Goal: Transaction & Acquisition: Purchase product/service

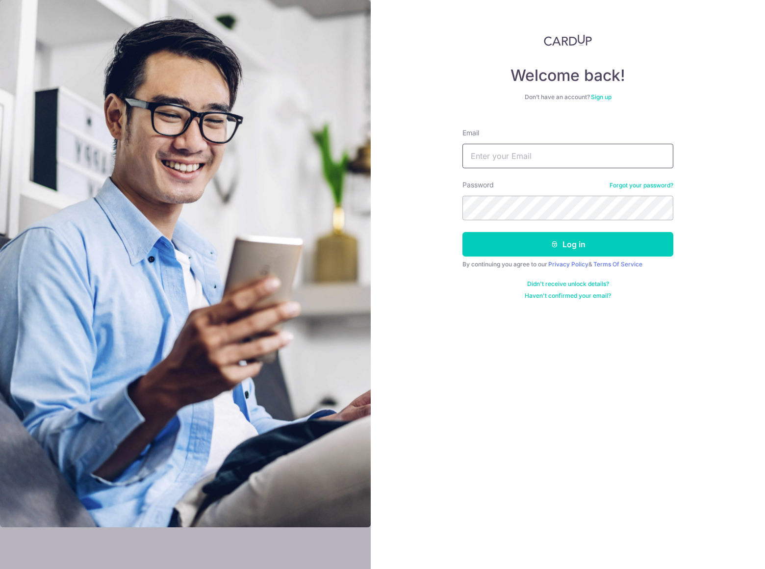
type input "[EMAIL_ADDRESS][DOMAIN_NAME]"
drag, startPoint x: 478, startPoint y: 325, endPoint x: 490, endPoint y: 301, distance: 27.0
click at [478, 325] on div "Welcome back! Don’t have an account? Sign up Email hello@carpenters.com.sg Pass…" at bounding box center [568, 284] width 394 height 569
click at [519, 242] on button "Log in" at bounding box center [567, 244] width 211 height 25
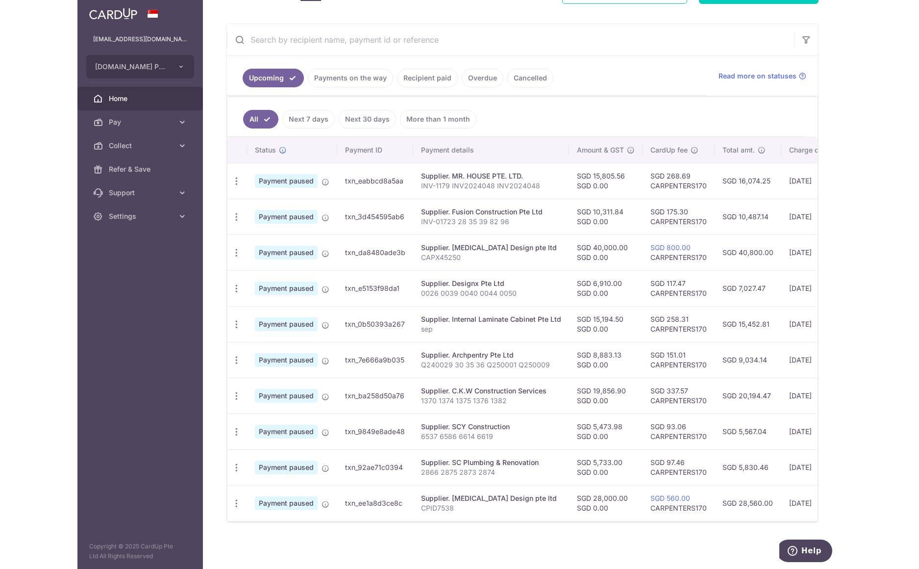
scroll to position [171, 0]
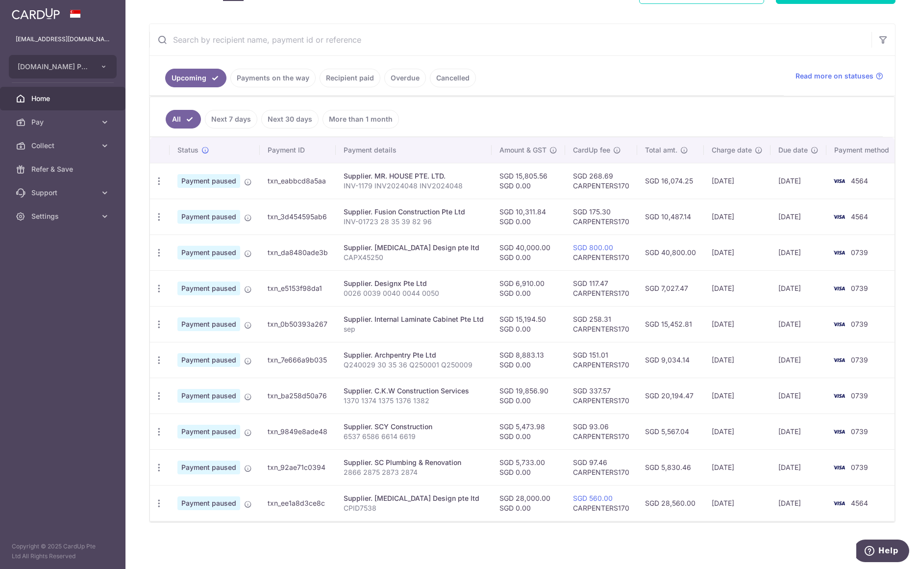
click at [262, 73] on link "Payments on the way" at bounding box center [272, 78] width 85 height 19
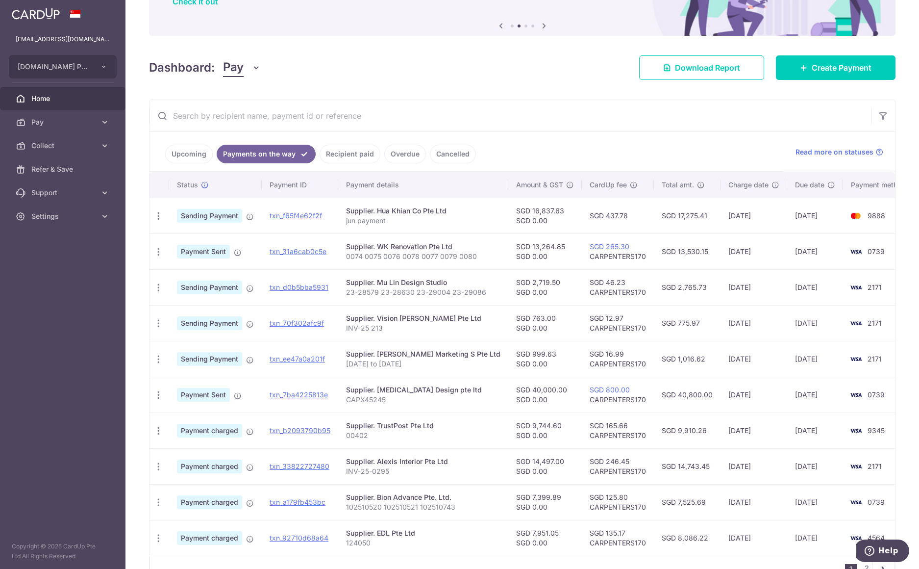
scroll to position [147, 0]
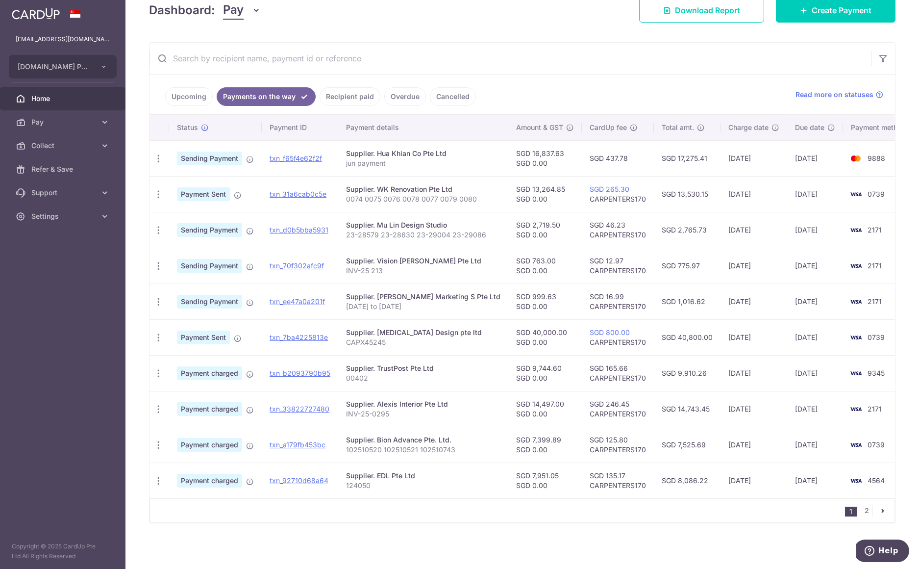
click at [192, 99] on link "Upcoming" at bounding box center [189, 96] width 48 height 19
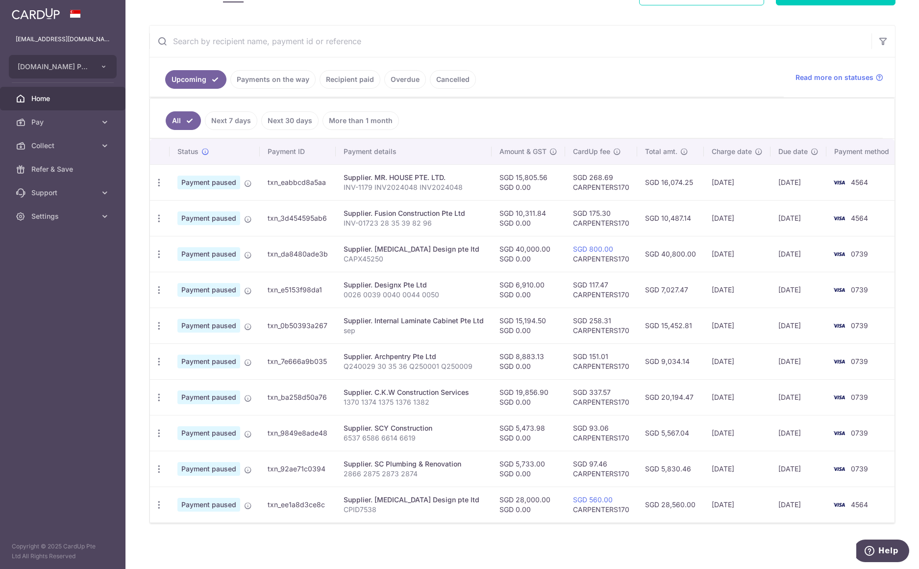
scroll to position [166, 0]
click at [154, 254] on icon "button" at bounding box center [159, 252] width 10 height 10
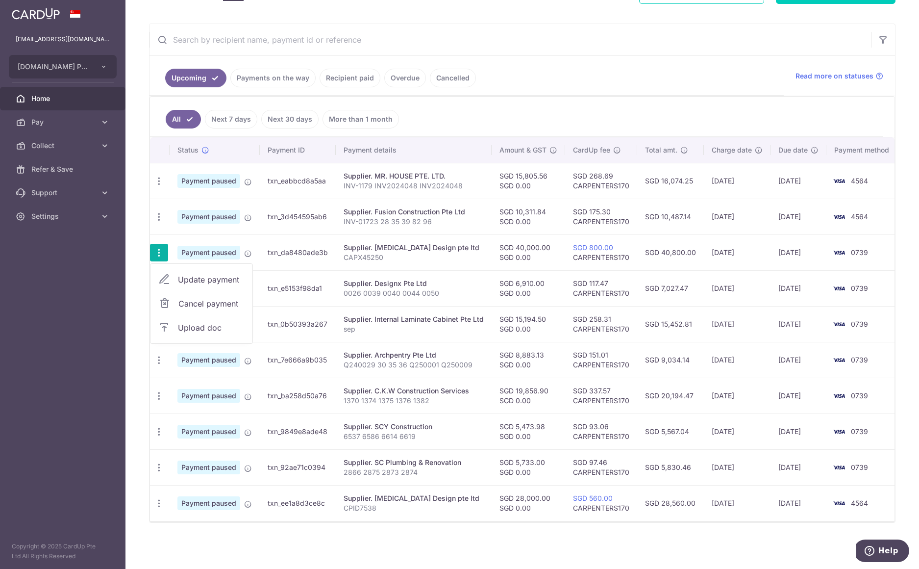
click at [195, 307] on span "Cancel payment" at bounding box center [211, 303] width 66 height 12
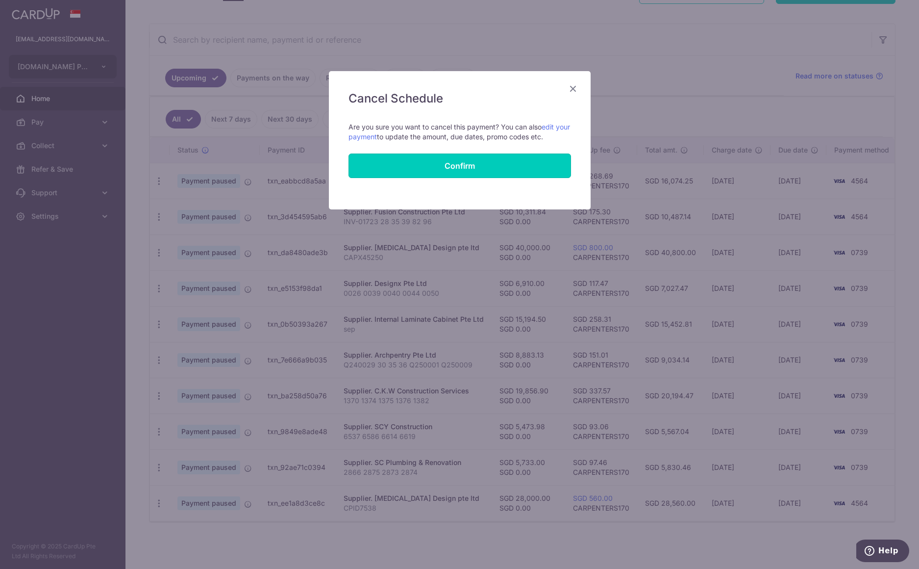
click at [436, 168] on button "Confirm" at bounding box center [459, 165] width 223 height 25
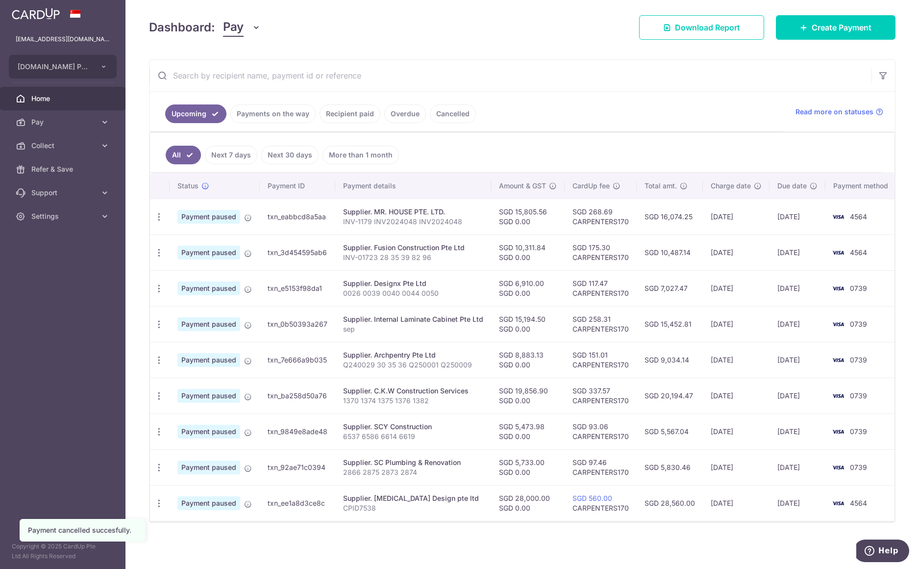
scroll to position [135, 0]
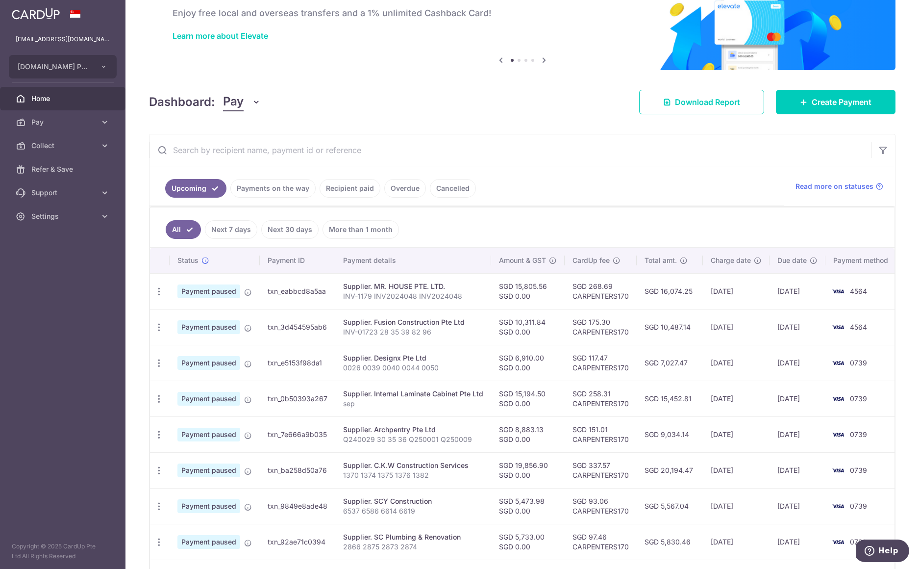
scroll to position [130, 0]
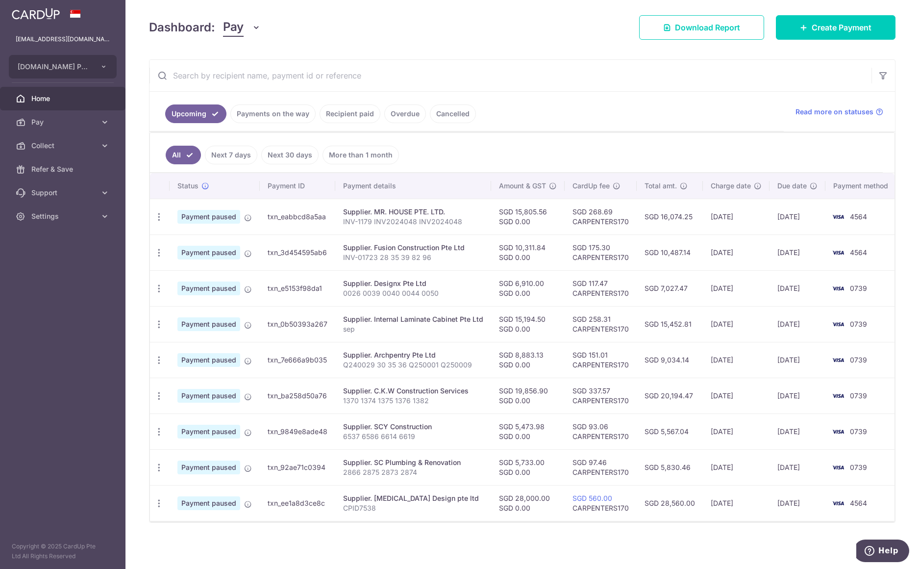
click at [280, 116] on link "Payments on the way" at bounding box center [272, 113] width 85 height 19
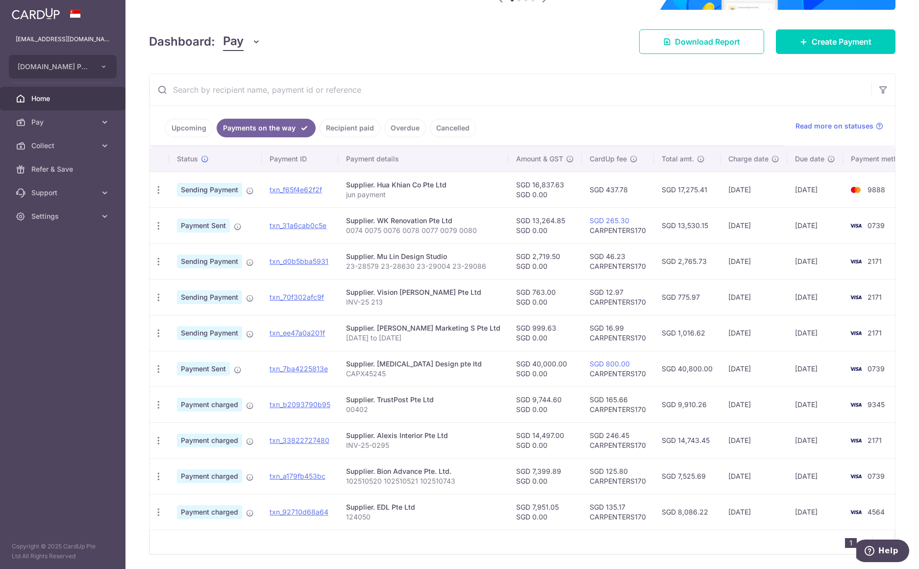
scroll to position [147, 0]
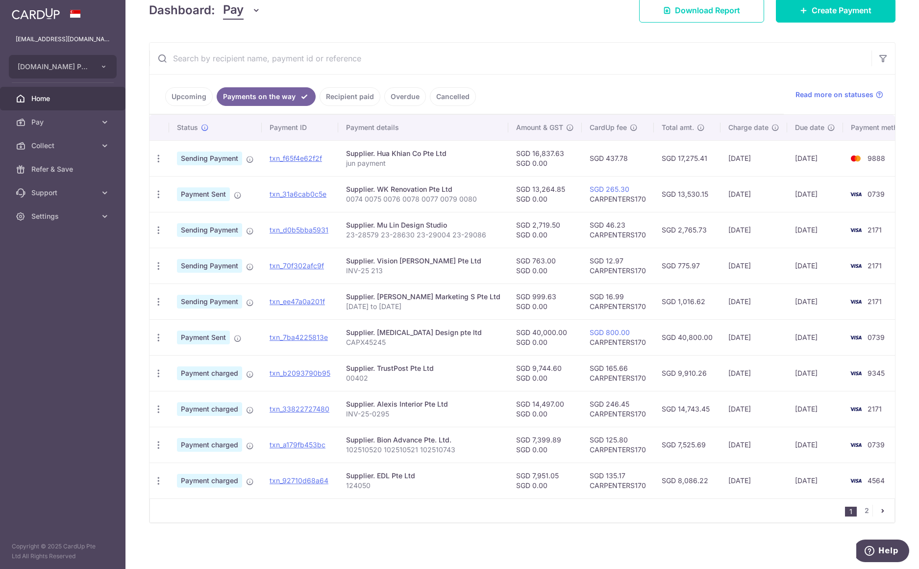
click at [194, 101] on link "Upcoming" at bounding box center [189, 96] width 48 height 19
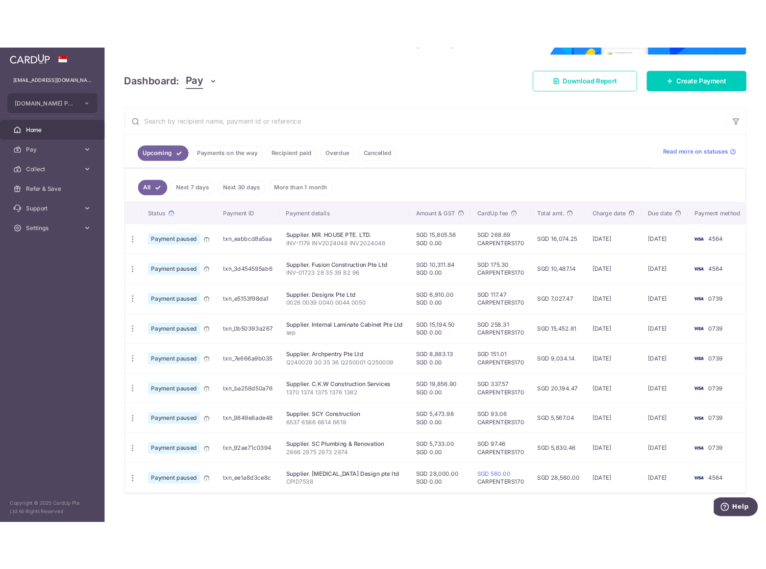
scroll to position [130, 0]
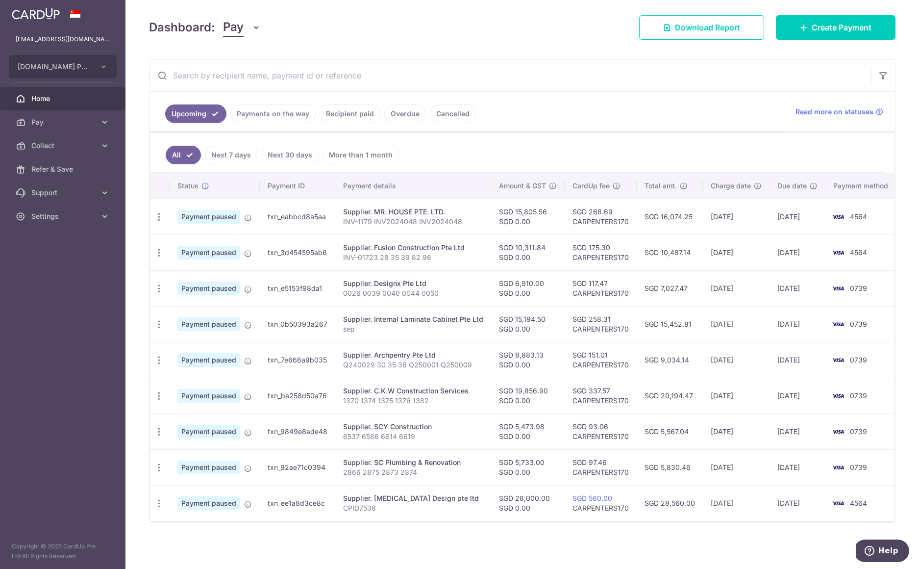
click at [542, 88] on input "text" at bounding box center [510, 75] width 722 height 31
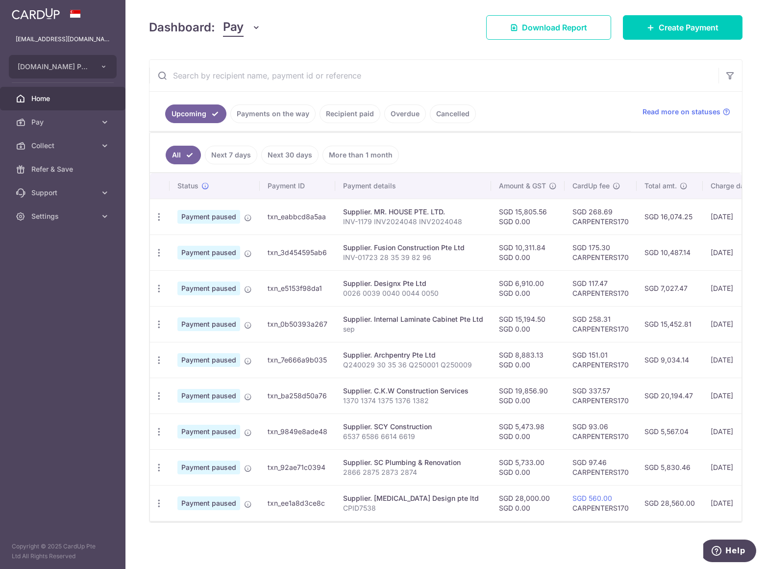
click at [51, 122] on span "Pay" at bounding box center [63, 122] width 65 height 10
click at [84, 149] on span "Payments" at bounding box center [63, 146] width 65 height 10
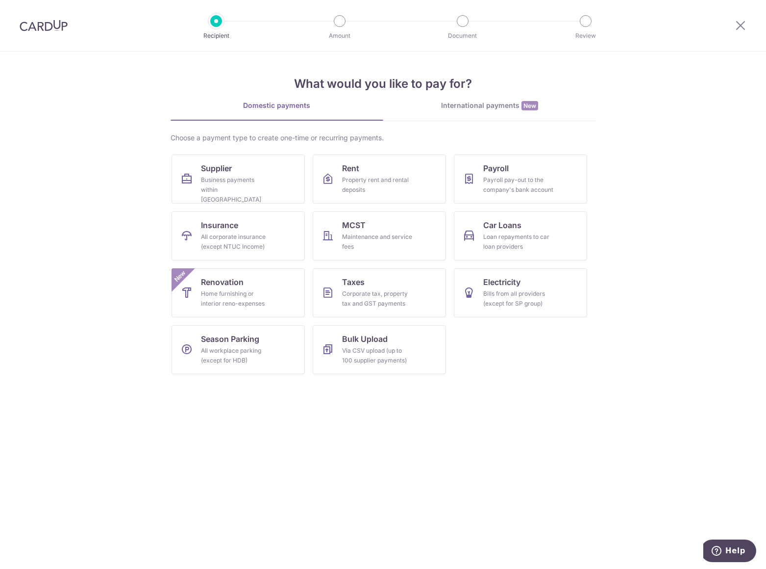
click at [621, 148] on section "What would you like to pay for? Domestic payments International payments New Ch…" at bounding box center [383, 309] width 766 height 517
click at [736, 25] on icon at bounding box center [741, 25] width 12 height 12
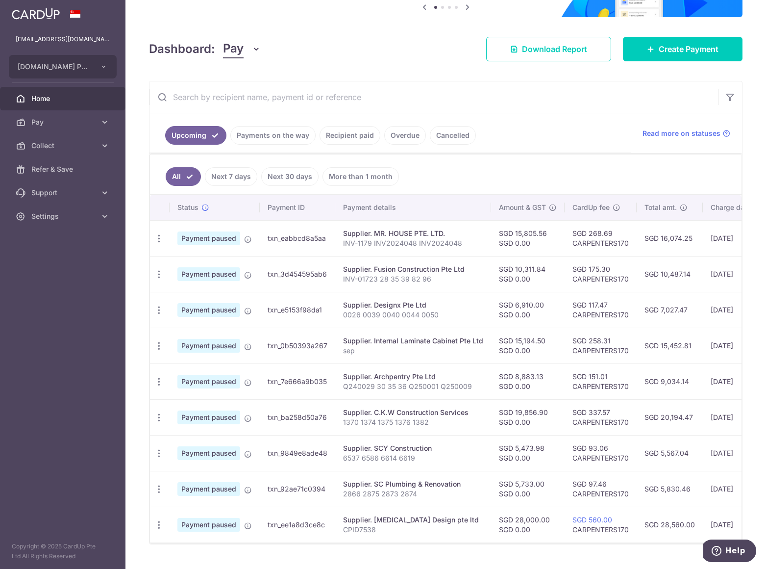
scroll to position [123, 0]
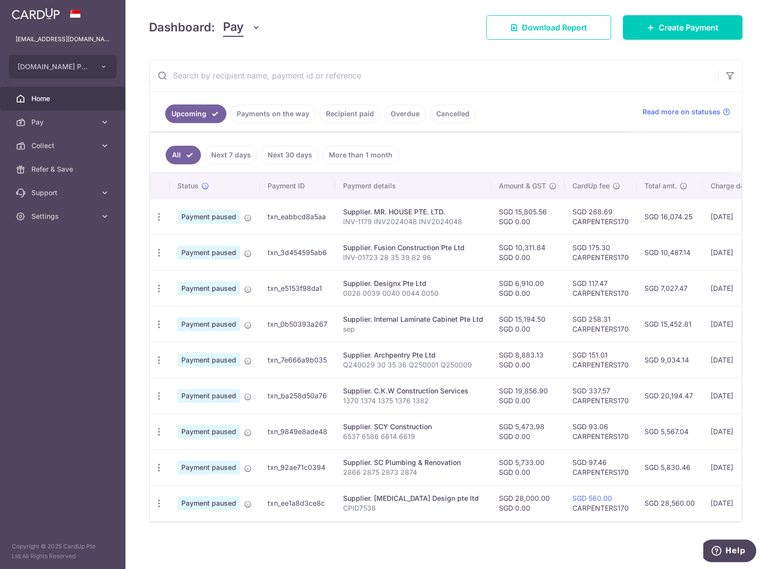
click at [65, 127] on link "Pay" at bounding box center [62, 122] width 125 height 24
click at [69, 148] on span "Payments" at bounding box center [63, 146] width 65 height 10
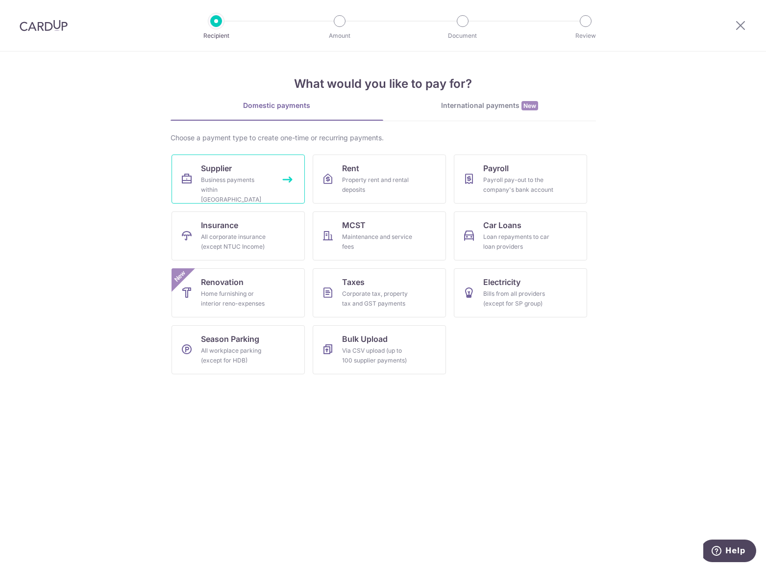
click at [254, 170] on link "Supplier Business payments within Singapore" at bounding box center [238, 178] width 133 height 49
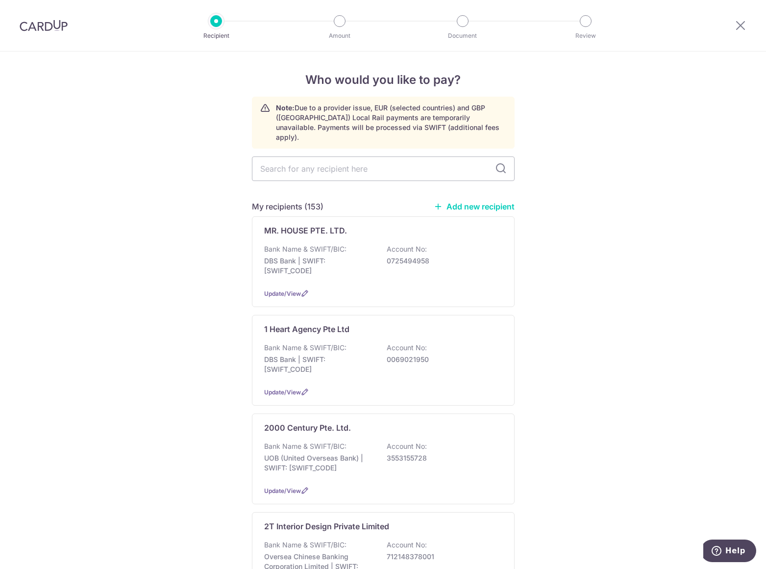
click at [360, 161] on input "text" at bounding box center [383, 168] width 263 height 25
type input "CA"
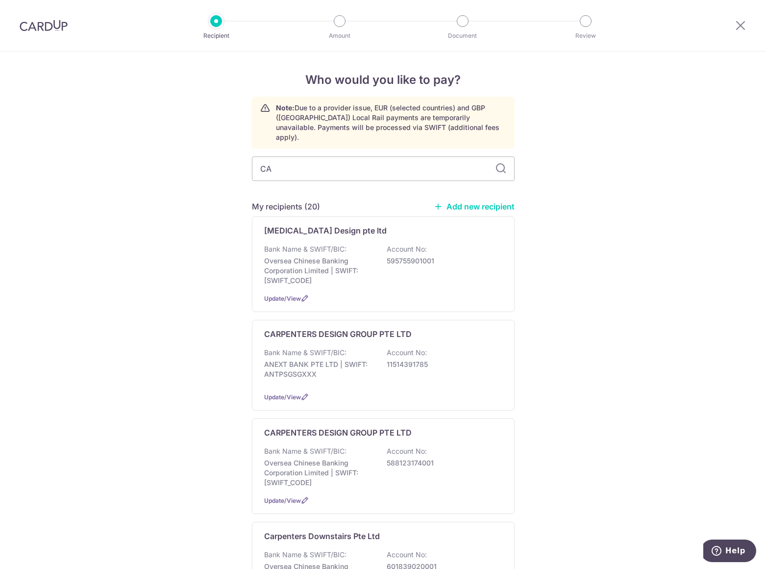
type input "CAP"
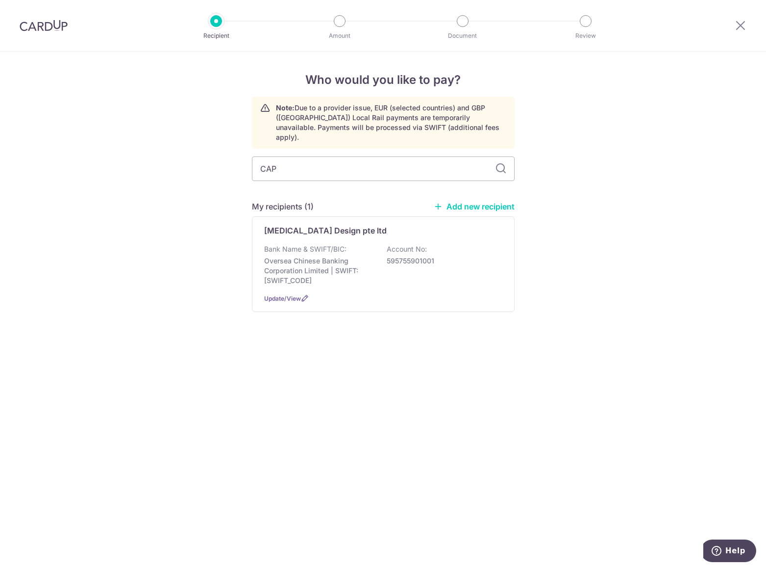
click at [359, 259] on p "Oversea Chinese Banking Corporation Limited | SWIFT: [SWIFT_CODE]" at bounding box center [319, 270] width 110 height 29
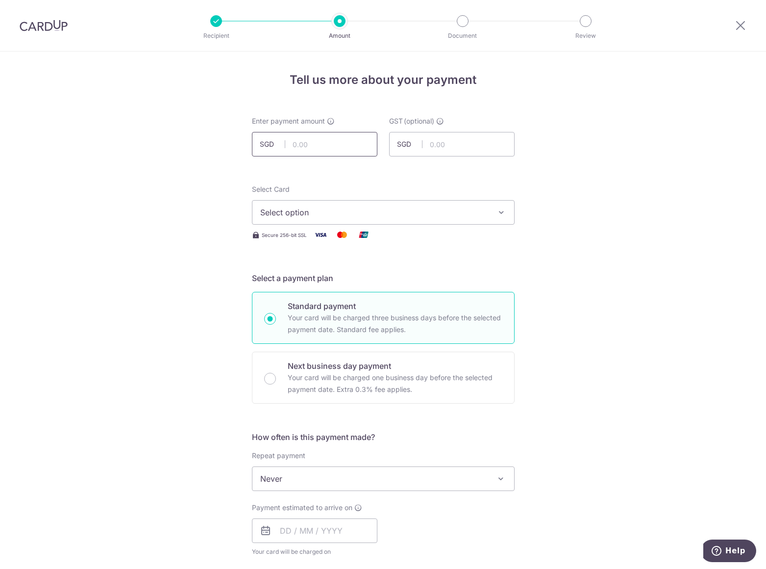
click at [334, 144] on input "text" at bounding box center [314, 144] width 125 height 25
type input "55,000.00"
click at [623, 183] on div "Tell us more about your payment Enter payment amount SGD 55,000.00 55000.00 GST…" at bounding box center [383, 527] width 766 height 952
click at [474, 211] on span "Select option" at bounding box center [374, 212] width 228 height 12
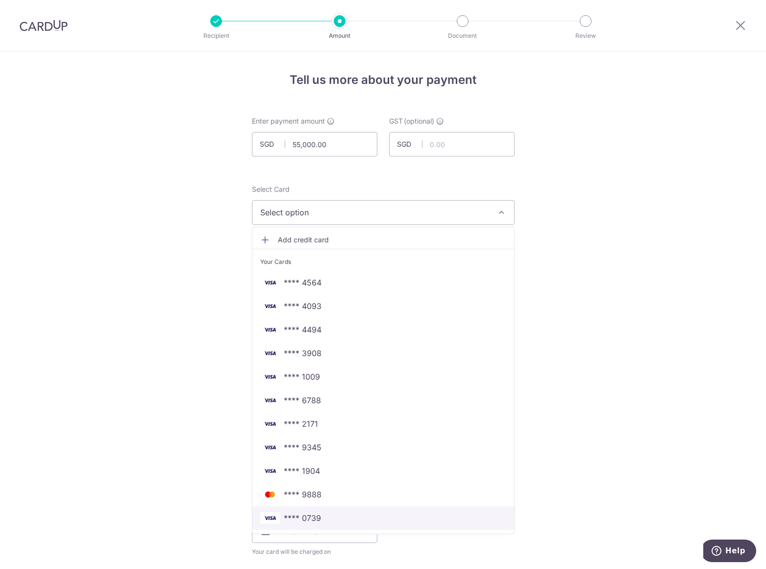
drag, startPoint x: 322, startPoint y: 514, endPoint x: 333, endPoint y: 509, distance: 12.3
click at [322, 514] on span "**** 0739" at bounding box center [383, 518] width 246 height 12
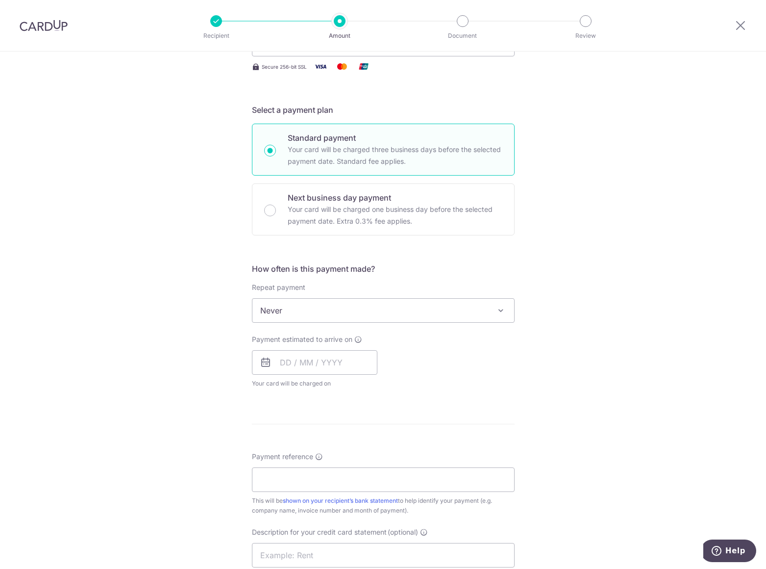
scroll to position [196, 0]
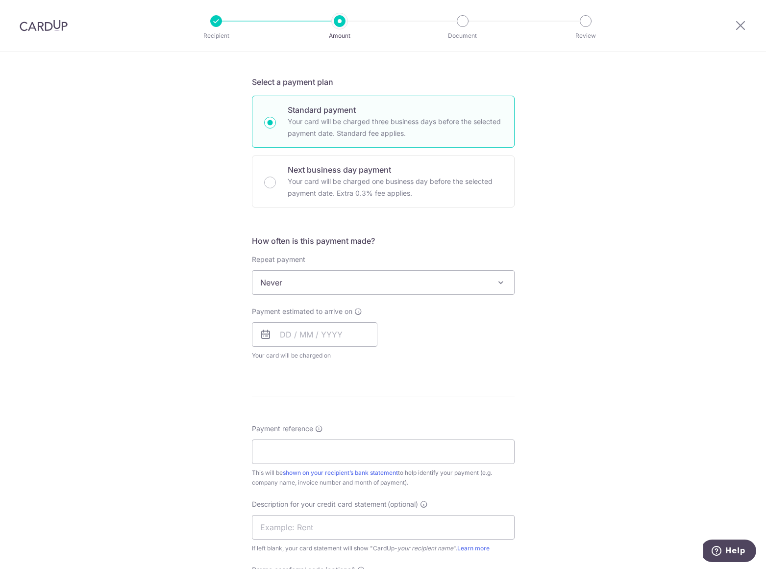
click at [264, 185] on input "Next business day payment Your card will be charged one business day before the…" at bounding box center [270, 182] width 12 height 12
radio input "true"
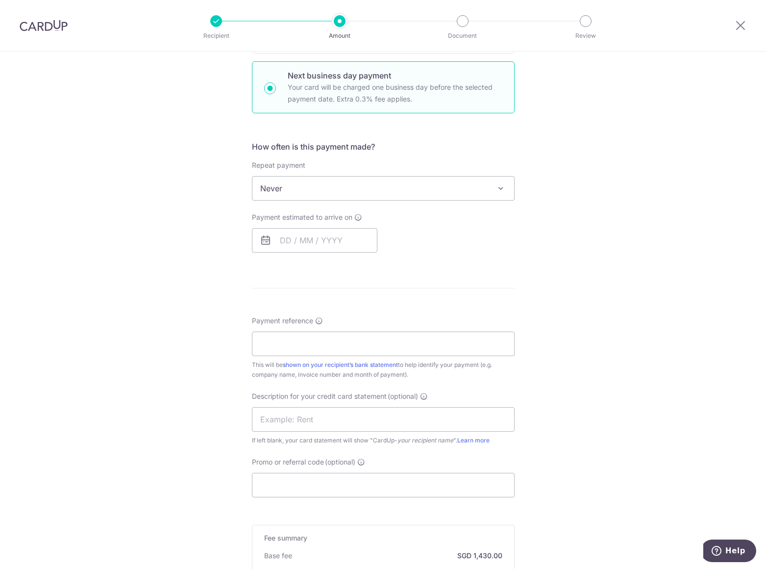
scroll to position [294, 0]
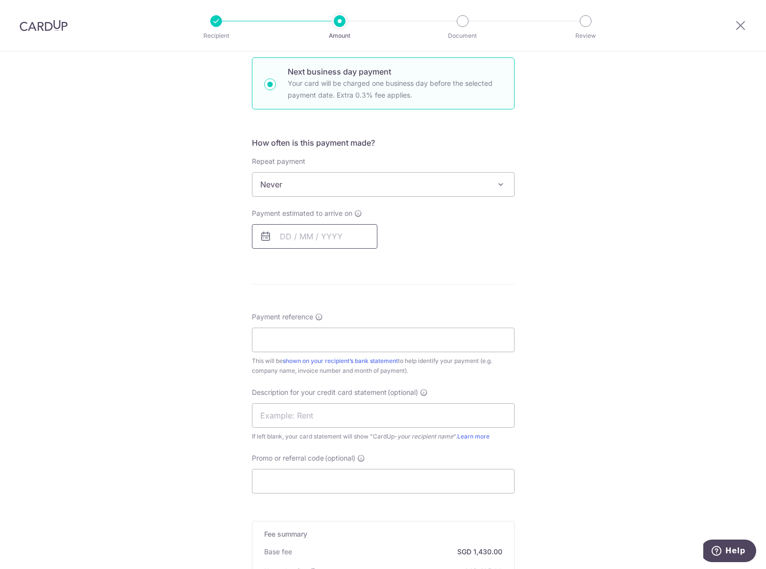
click at [329, 236] on input "text" at bounding box center [314, 236] width 125 height 25
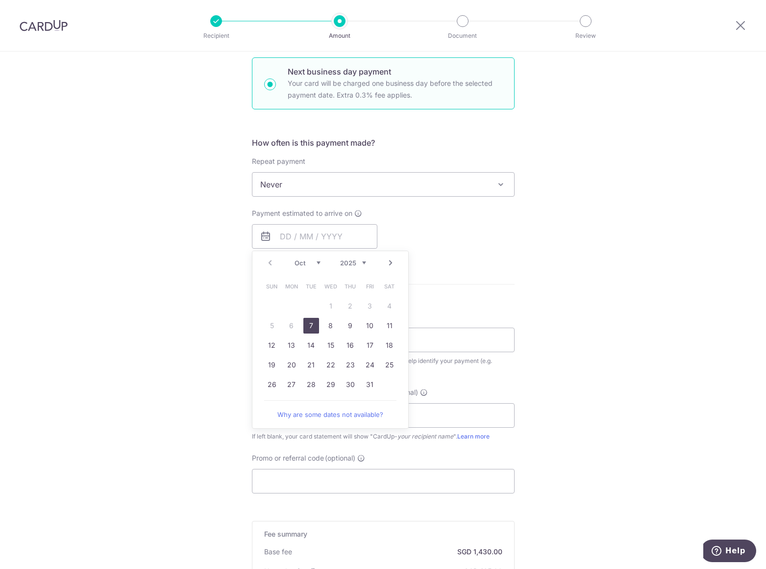
click at [312, 323] on link "7" at bounding box center [311, 326] width 16 height 16
type input "07/10/2025"
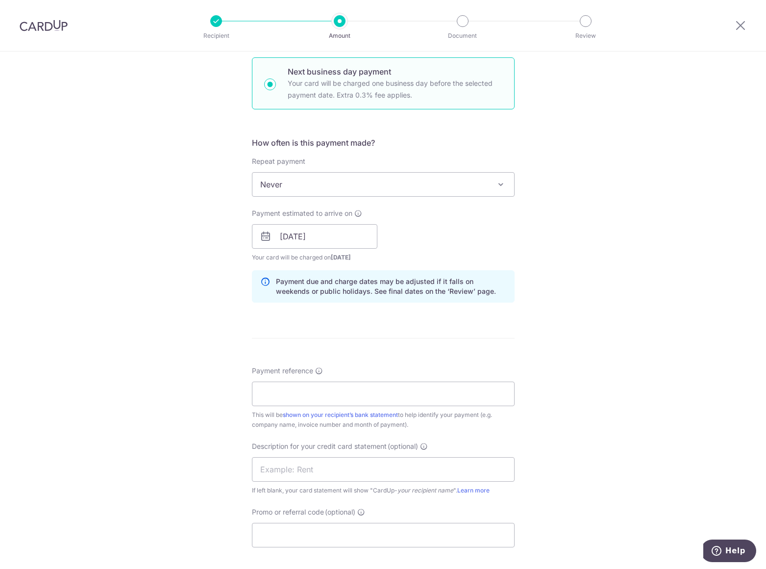
scroll to position [441, 0]
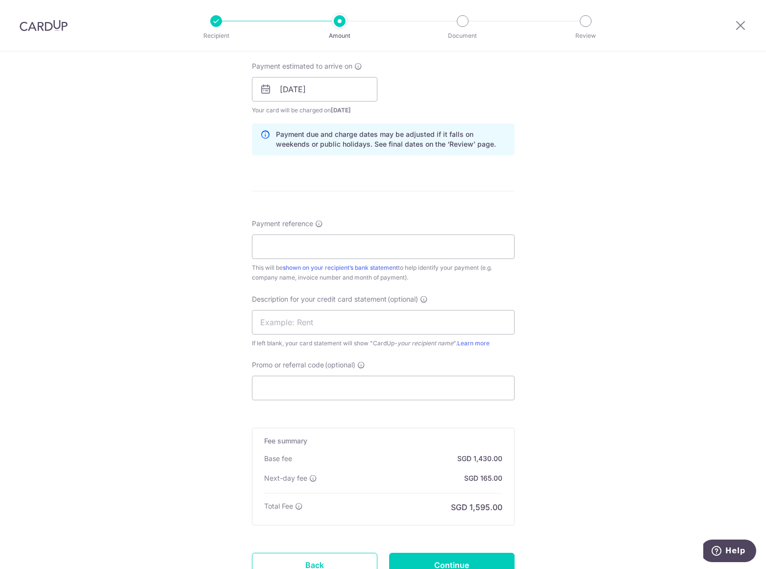
click at [578, 305] on div "Tell us more about your payment Enter payment amount SGD 55,000.00 55000.00 GST…" at bounding box center [383, 130] width 766 height 1040
click at [330, 252] on input "Payment reference" at bounding box center [383, 246] width 263 height 25
click at [330, 252] on input "CPID7539" at bounding box center [383, 246] width 263 height 25
type input "CPID7539"
click at [311, 326] on input "text" at bounding box center [383, 322] width 263 height 25
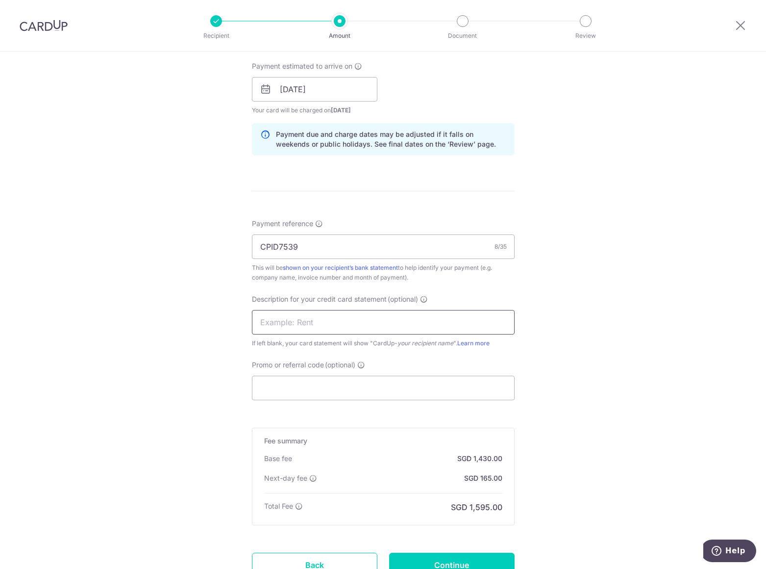
paste input "CPID7539"
type input "CPID7539"
click at [284, 393] on input "Promo or referral code (optional)" at bounding box center [383, 387] width 263 height 25
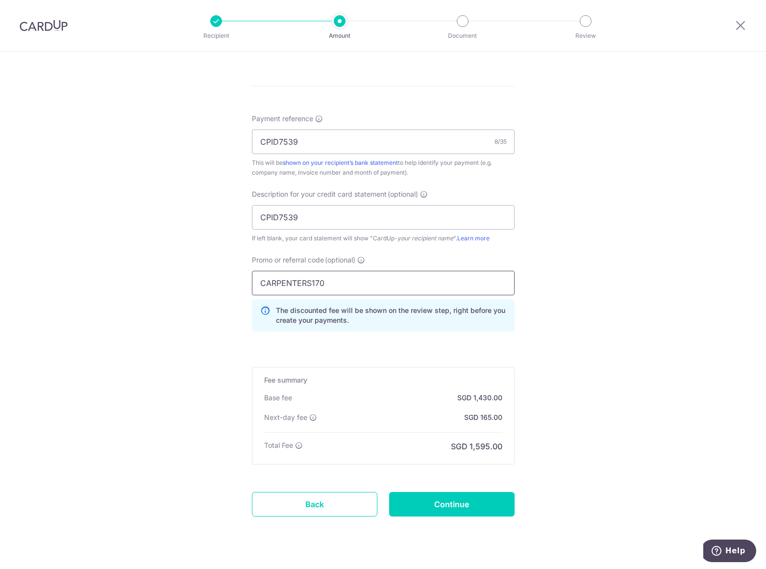
scroll to position [567, 0]
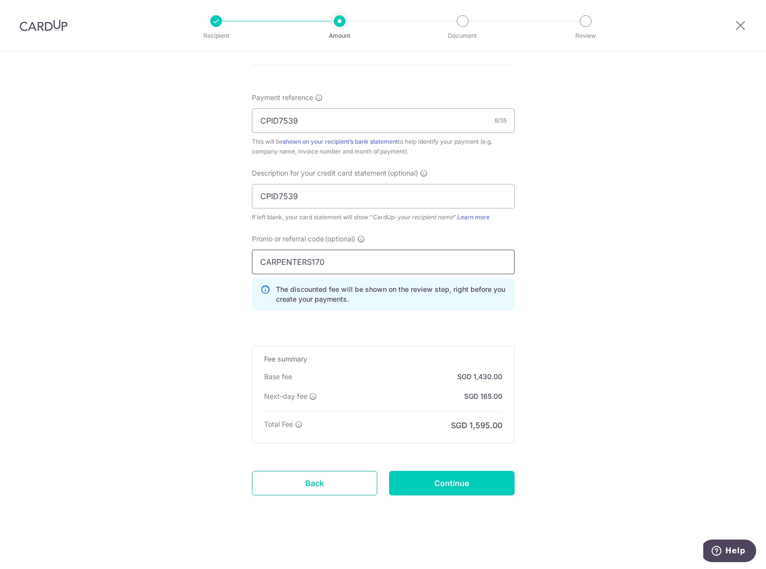
type input "CARPENTERS170"
click at [428, 483] on input "Continue" at bounding box center [451, 482] width 125 height 25
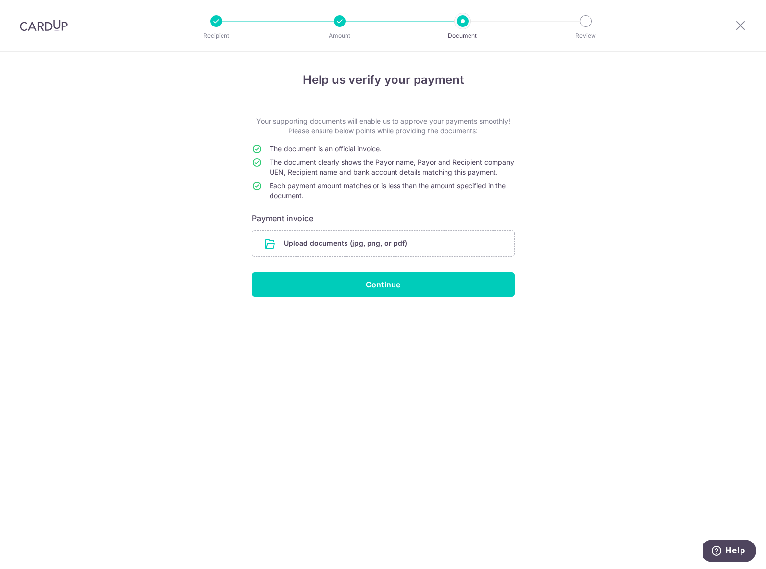
click at [335, 254] on input "file" at bounding box center [383, 242] width 262 height 25
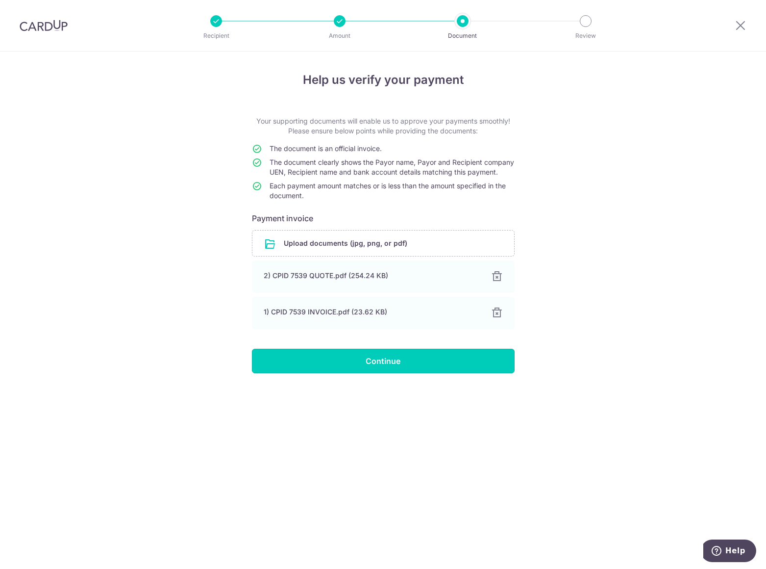
click at [410, 369] on input "Continue" at bounding box center [383, 360] width 263 height 25
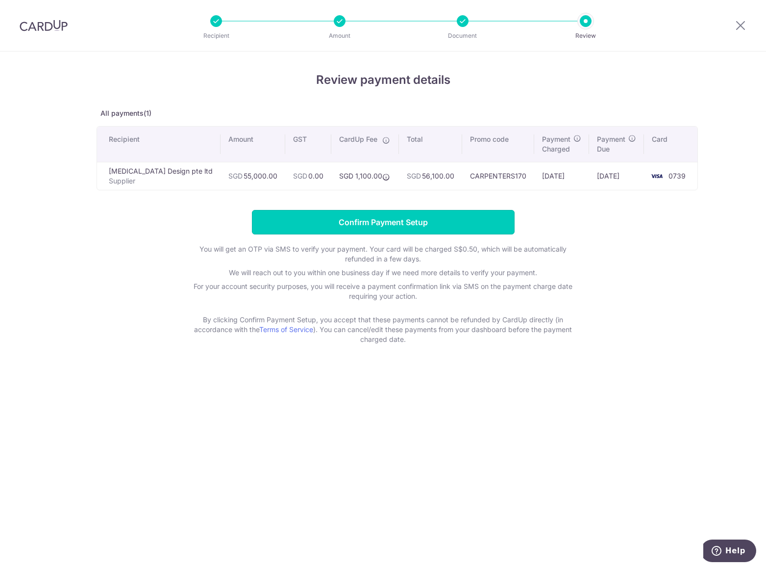
click at [356, 222] on input "Confirm Payment Setup" at bounding box center [383, 222] width 263 height 25
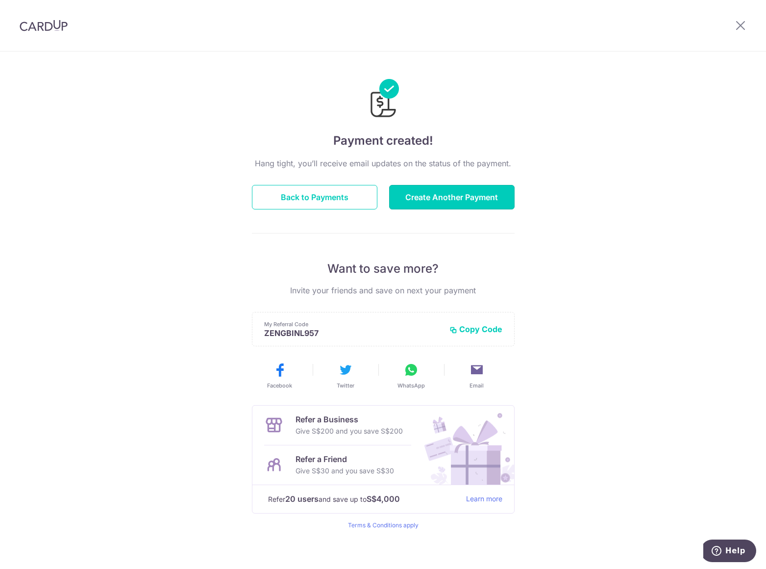
click at [468, 197] on button "Create Another Payment" at bounding box center [451, 197] width 125 height 25
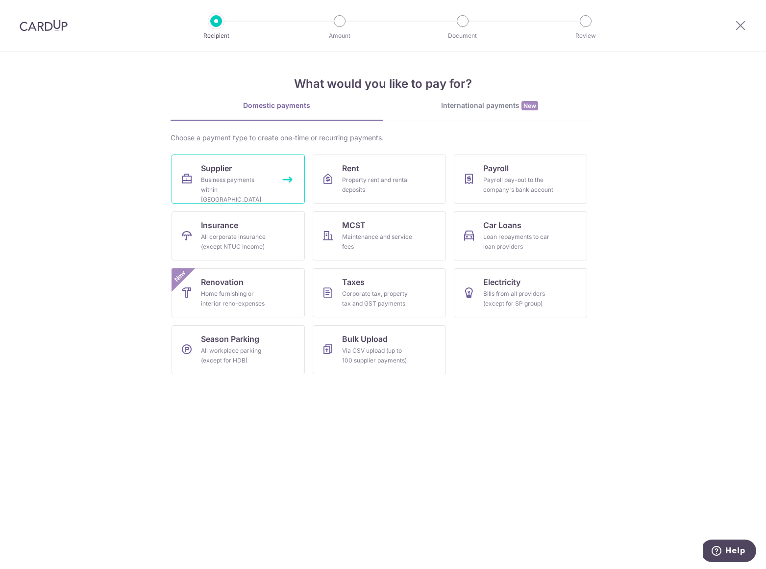
click at [212, 170] on span "Supplier" at bounding box center [216, 168] width 31 height 12
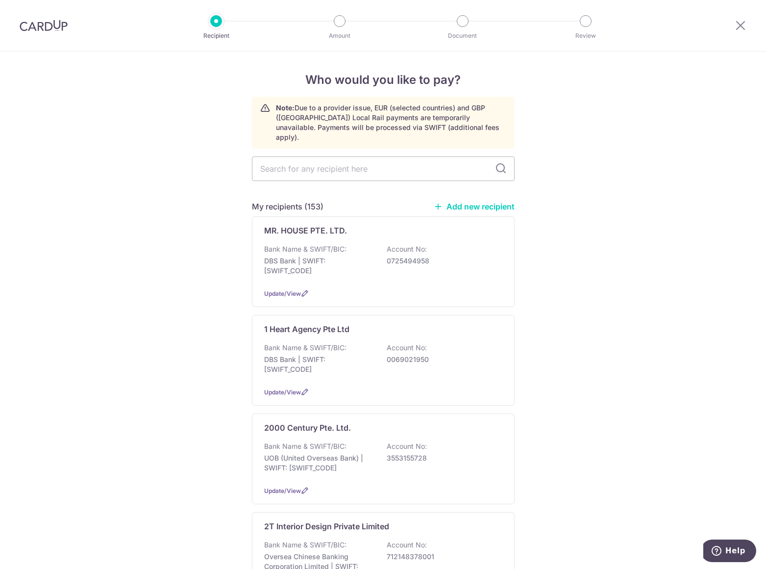
click at [290, 161] on input "text" at bounding box center [383, 168] width 263 height 25
type input "CA"
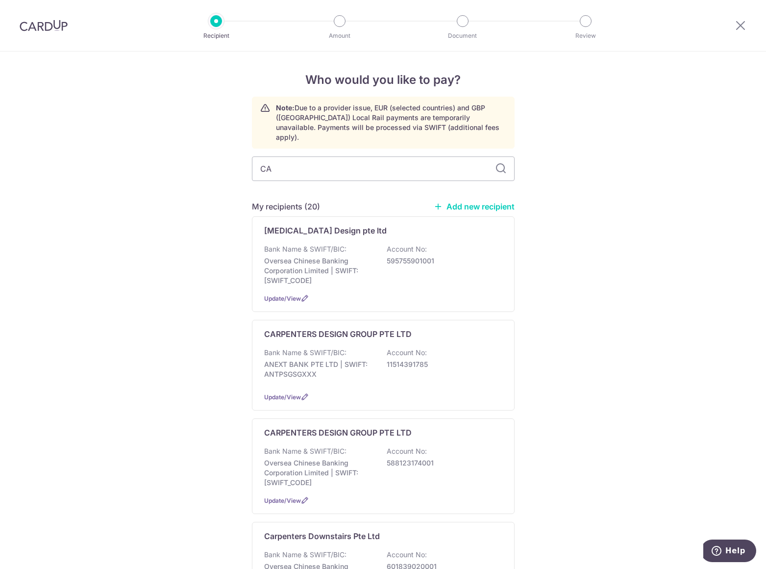
click at [306, 244] on p "Bank Name & SWIFT/BIC:" at bounding box center [305, 249] width 82 height 10
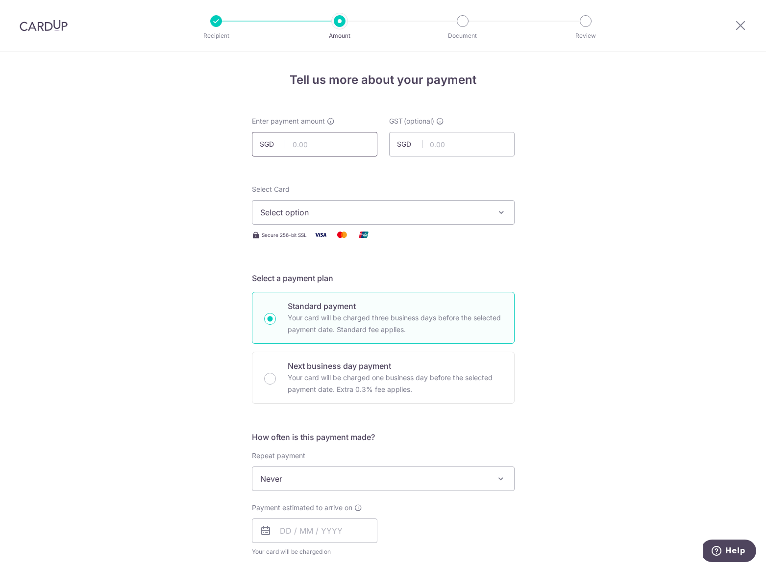
click at [298, 145] on input "text" at bounding box center [314, 144] width 125 height 25
type input "75,000.00"
click at [452, 173] on form "Enter payment amount SGD 75,000.00 75000.00 GST (optional) SGD Select Card Sele…" at bounding box center [383, 536] width 263 height 841
click at [561, 118] on div "Tell us more about your payment Enter payment amount SGD 75,000.00 75000.00 GST…" at bounding box center [383, 527] width 766 height 952
click at [368, 213] on span "Select option" at bounding box center [374, 212] width 228 height 12
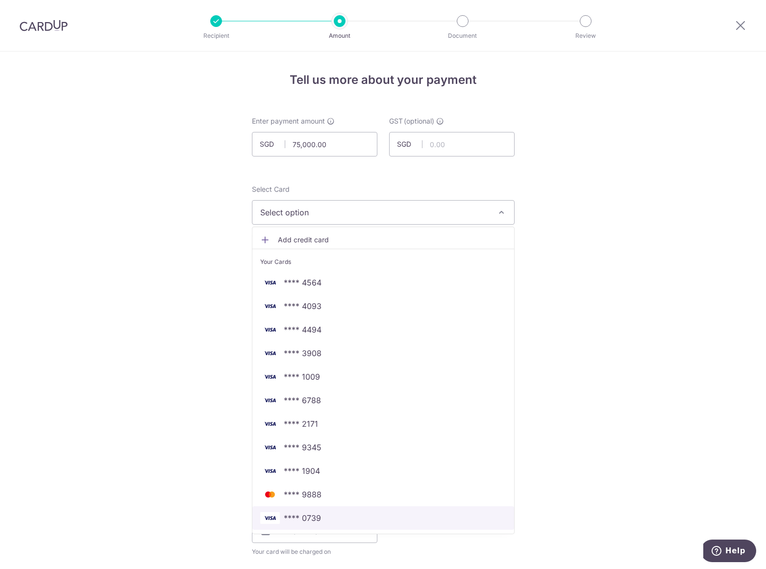
drag, startPoint x: 334, startPoint y: 521, endPoint x: 518, endPoint y: 371, distance: 237.8
click at [334, 521] on span "**** 0739" at bounding box center [383, 518] width 246 height 12
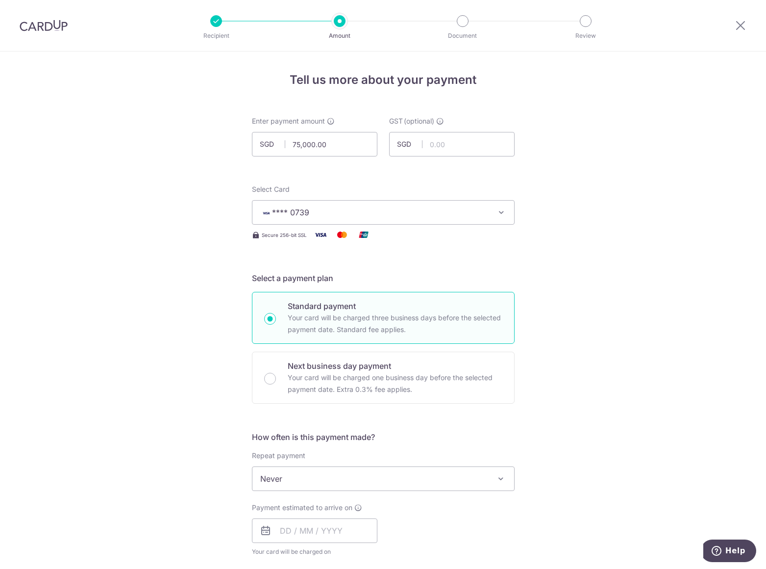
click at [537, 280] on div "Tell us more about your payment Enter payment amount SGD 75,000.00 75000.00 GST…" at bounding box center [383, 527] width 766 height 952
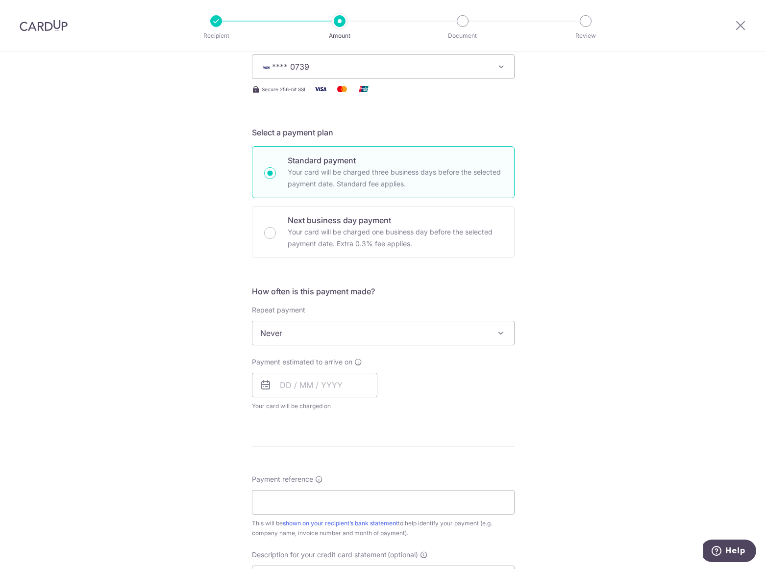
scroll to position [147, 0]
click at [270, 233] on input "Next business day payment Your card will be charged one business day before the…" at bounding box center [270, 231] width 12 height 12
radio input "true"
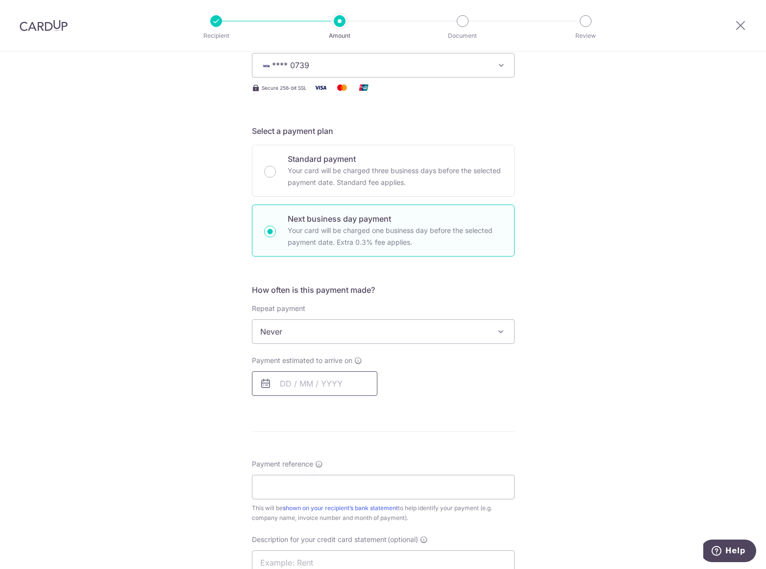
click at [313, 392] on input "text" at bounding box center [314, 383] width 125 height 25
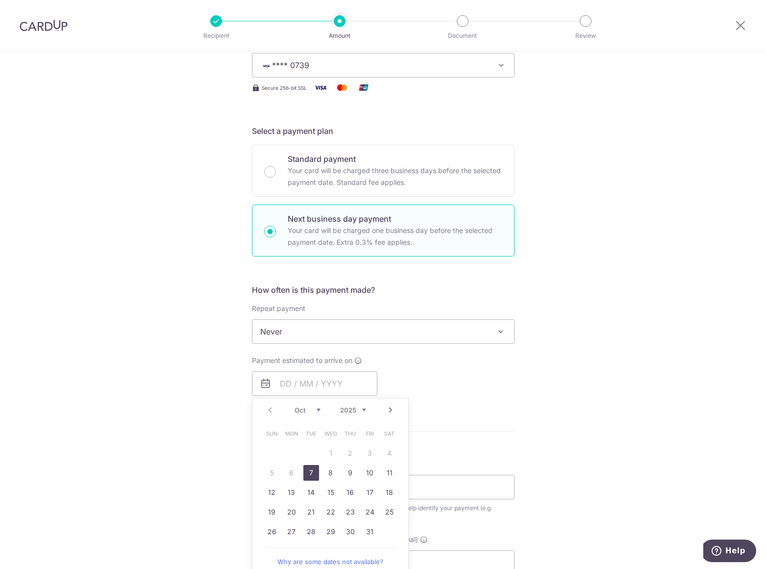
click at [306, 470] on link "7" at bounding box center [311, 473] width 16 height 16
type input "[DATE]"
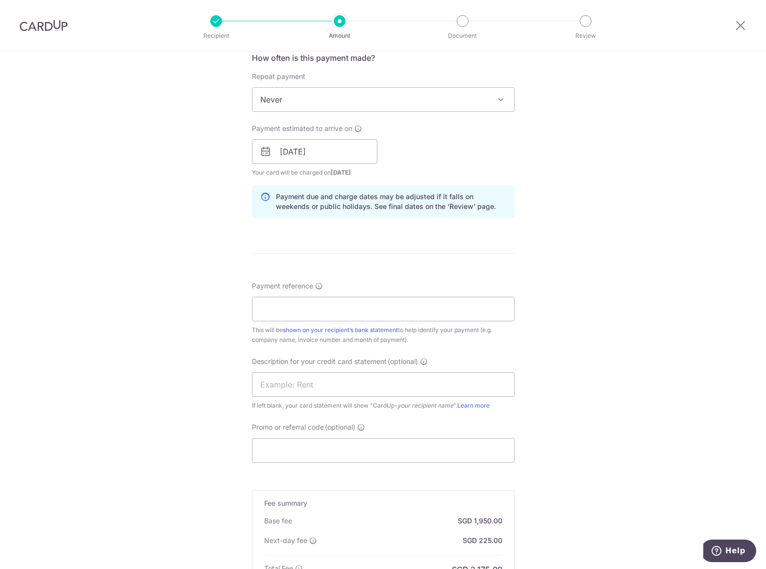
scroll to position [392, 0]
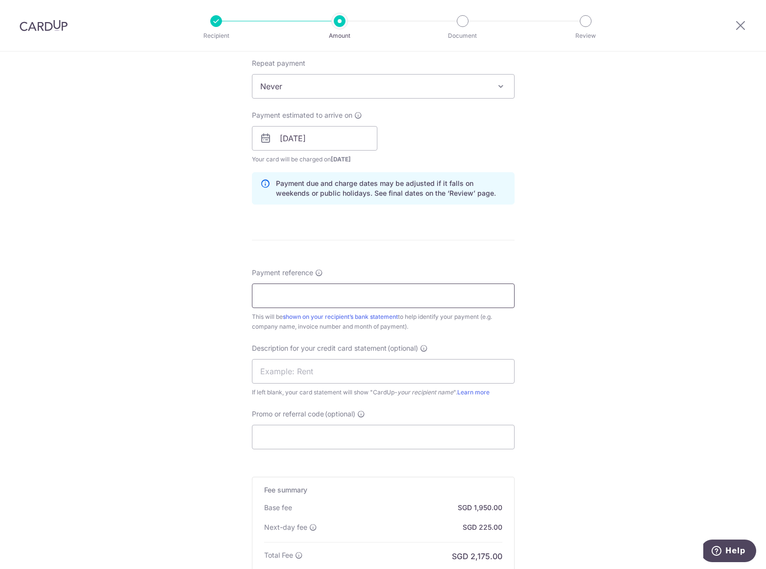
click at [371, 291] on input "Payment reference" at bounding box center [383, 295] width 263 height 25
drag, startPoint x: 306, startPoint y: 290, endPoint x: 245, endPoint y: 291, distance: 60.8
click at [245, 291] on div "Tell us more about your payment Enter payment amount SGD 75,000.00 75000.00 GST…" at bounding box center [383, 179] width 766 height 1040
type input "CPID7541"
click at [282, 373] on input "text" at bounding box center [383, 371] width 263 height 25
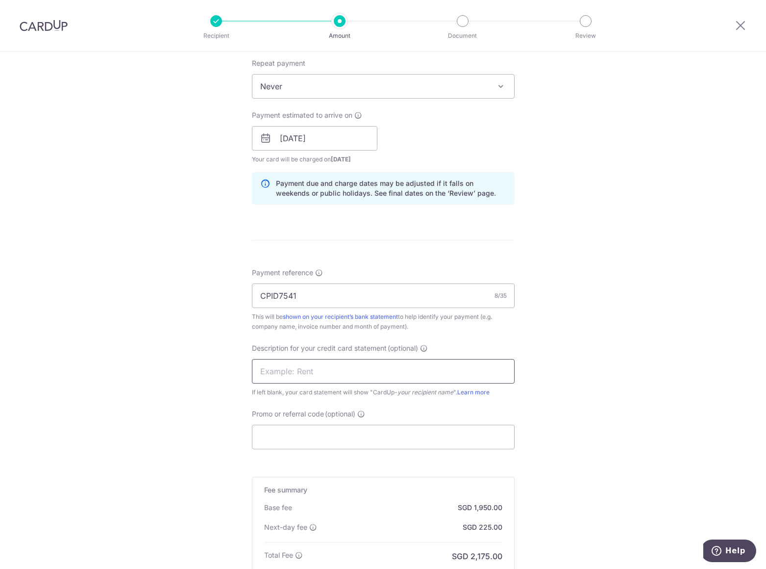
paste input "CPID7541"
type input "CPID7541"
click at [280, 442] on input "Promo or referral code (optional)" at bounding box center [383, 436] width 263 height 25
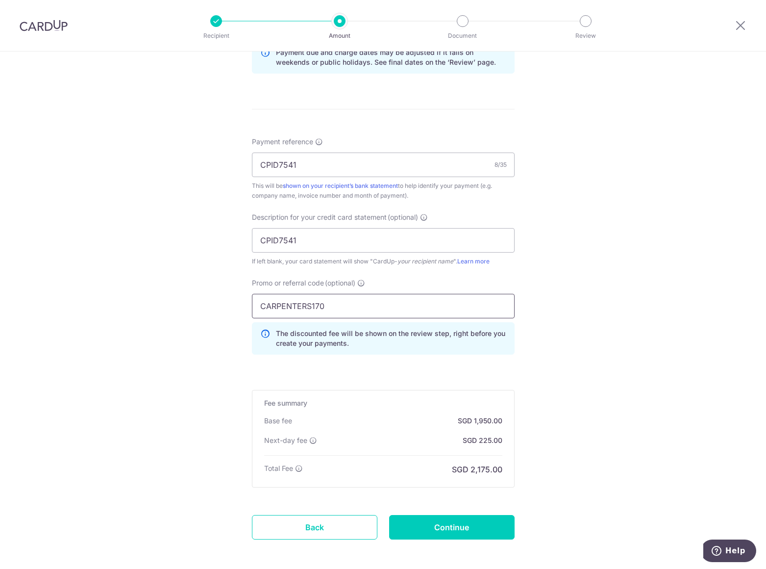
scroll to position [567, 0]
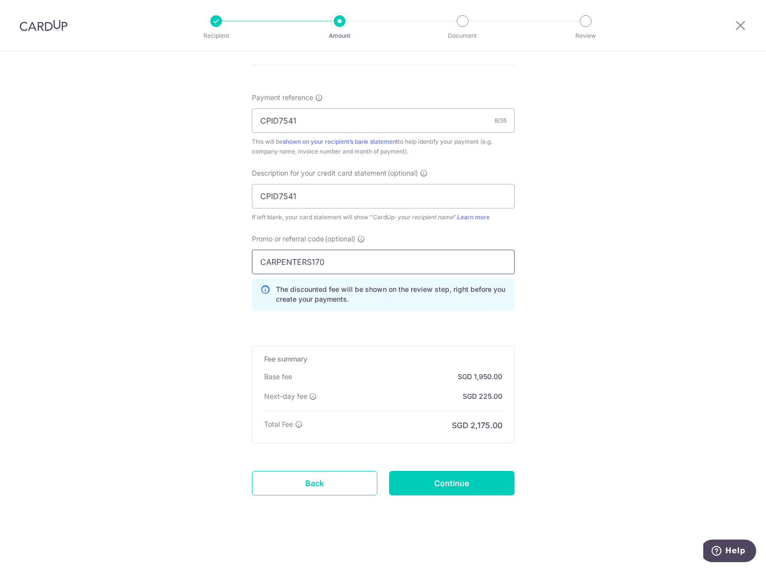
type input "CARPENTERS170"
click at [417, 479] on input "Continue" at bounding box center [451, 482] width 125 height 25
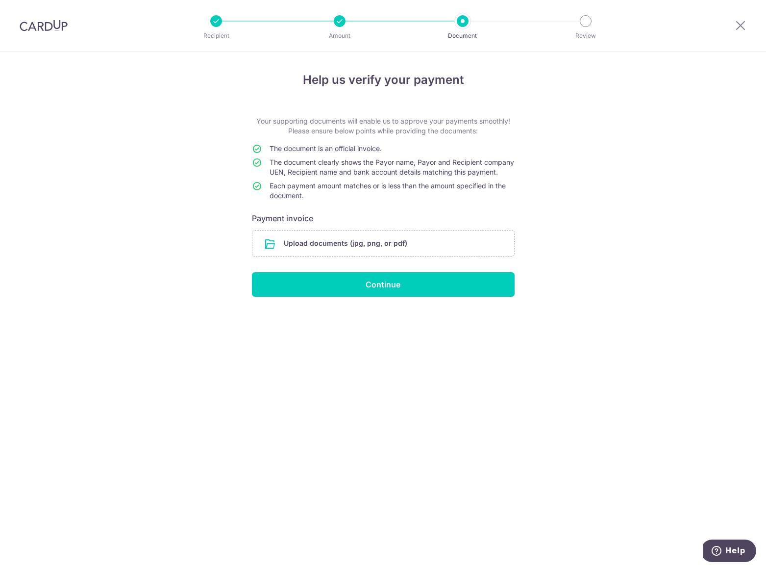
click at [336, 248] on input "file" at bounding box center [383, 242] width 262 height 25
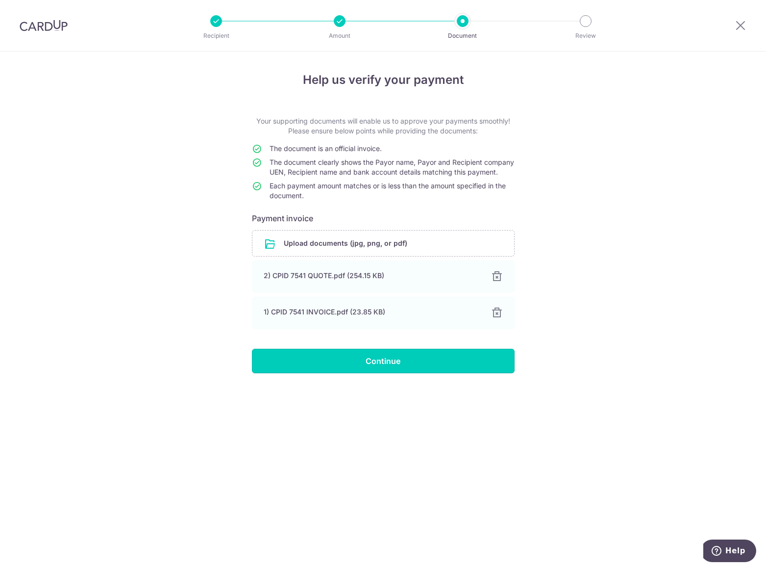
click at [371, 371] on input "Continue" at bounding box center [383, 360] width 263 height 25
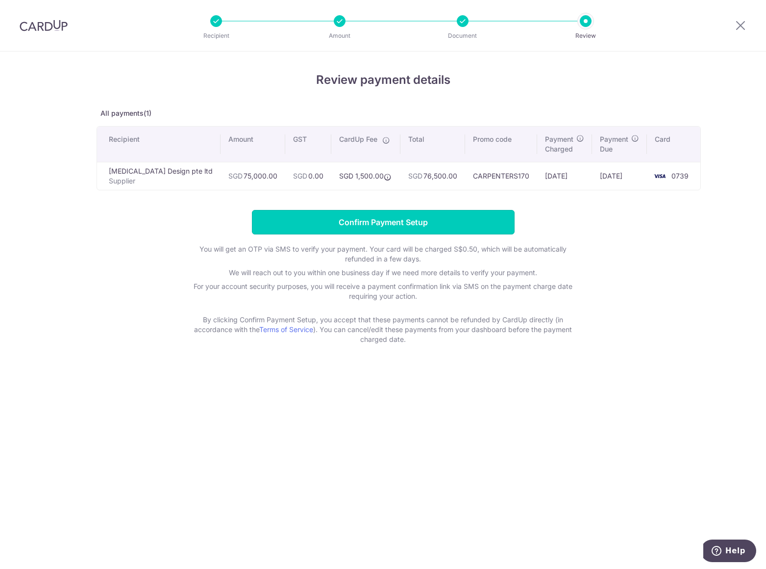
click at [451, 229] on input "Confirm Payment Setup" at bounding box center [383, 222] width 263 height 25
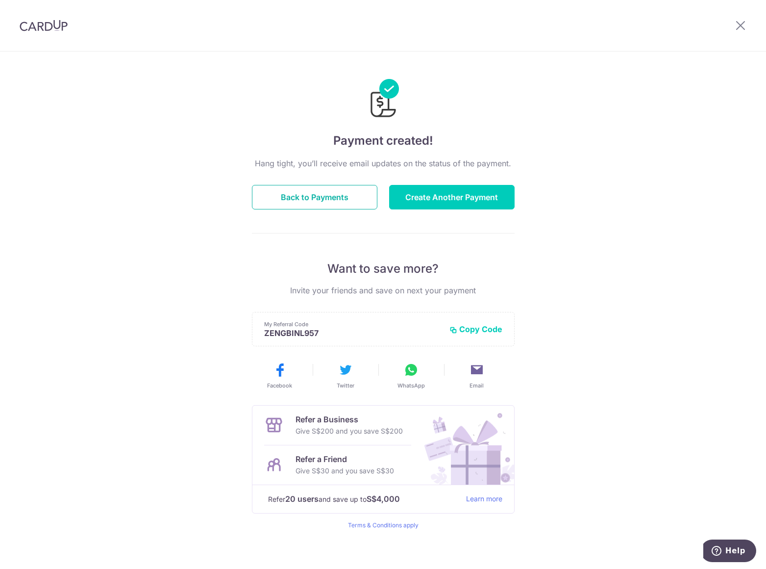
click at [321, 200] on button "Back to Payments" at bounding box center [314, 197] width 125 height 25
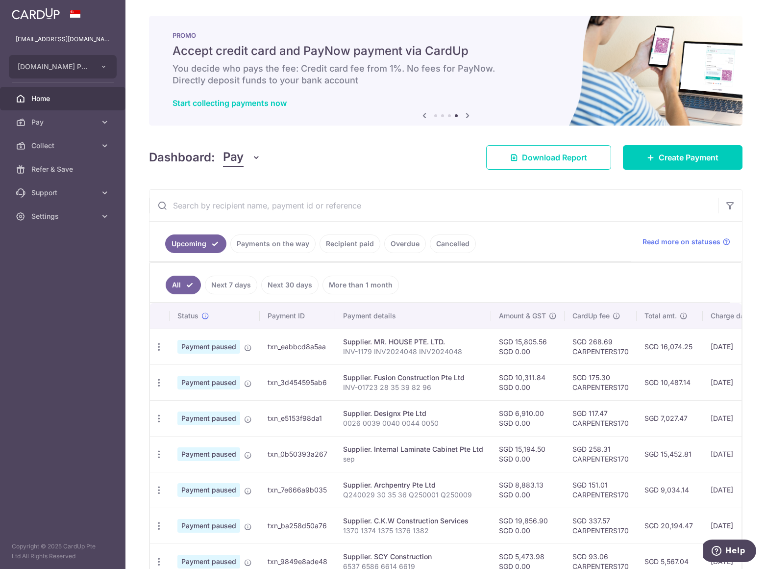
click at [56, 101] on span "Home" at bounding box center [63, 99] width 65 height 10
